Goal: Find specific page/section

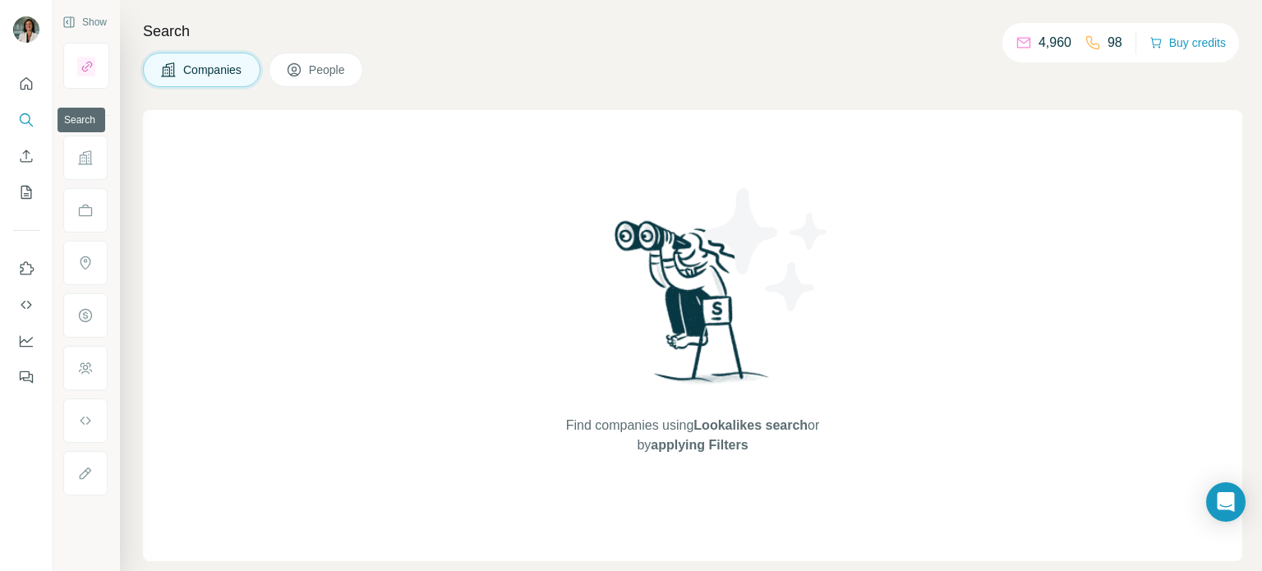
click at [30, 116] on icon "Search" at bounding box center [26, 120] width 16 height 16
click at [323, 70] on span "People" at bounding box center [328, 70] width 38 height 16
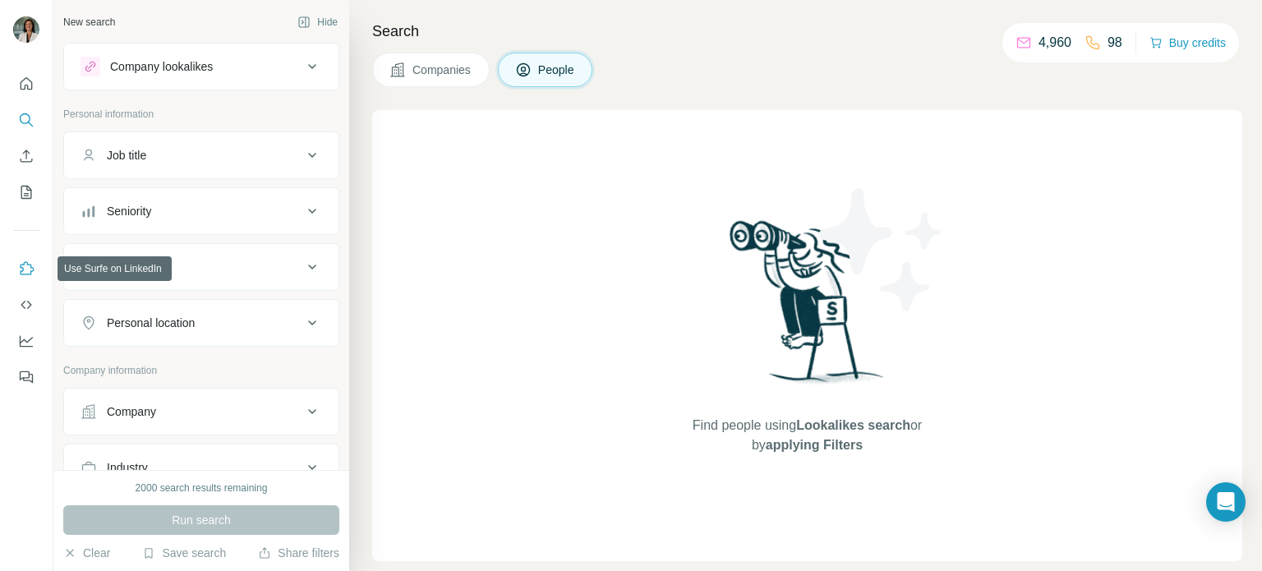
click at [25, 263] on icon "Use Surfe on LinkedIn" at bounding box center [26, 268] width 16 height 16
